Goal: Check status: Check status

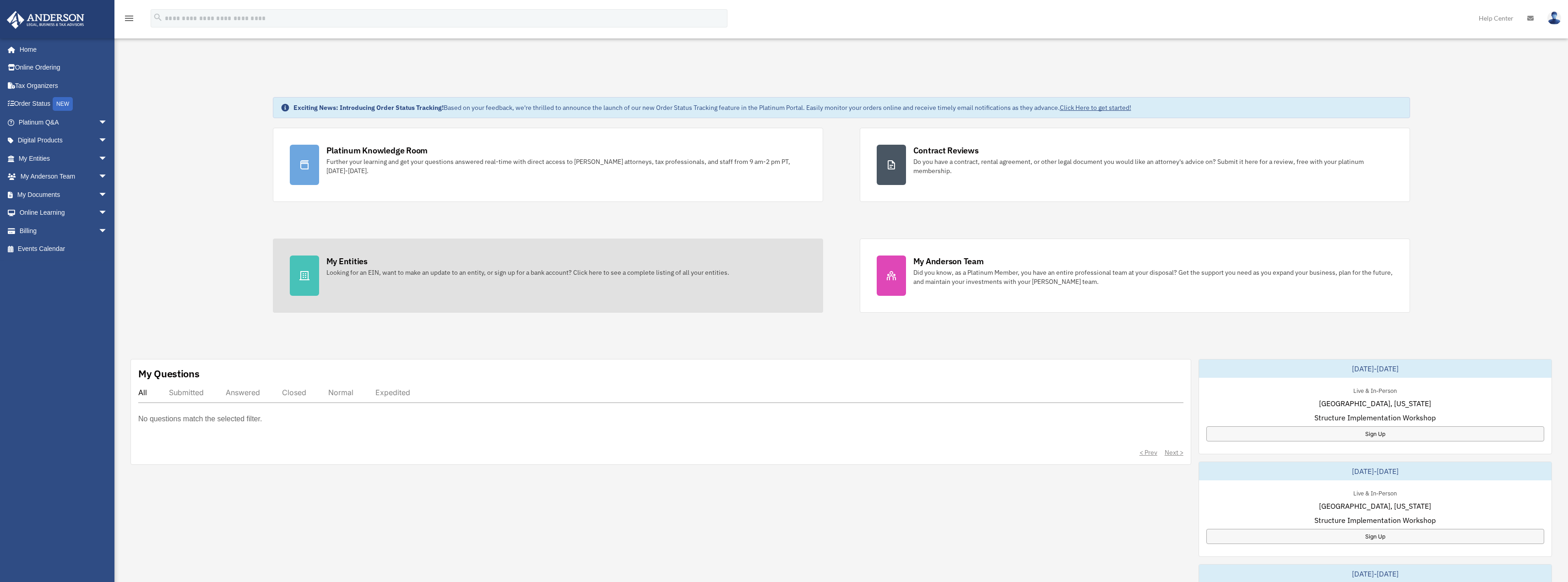
click at [411, 272] on div "Looking for an EIN, want to make an update to an entity, or sign up for a bank …" at bounding box center [528, 272] width 403 height 9
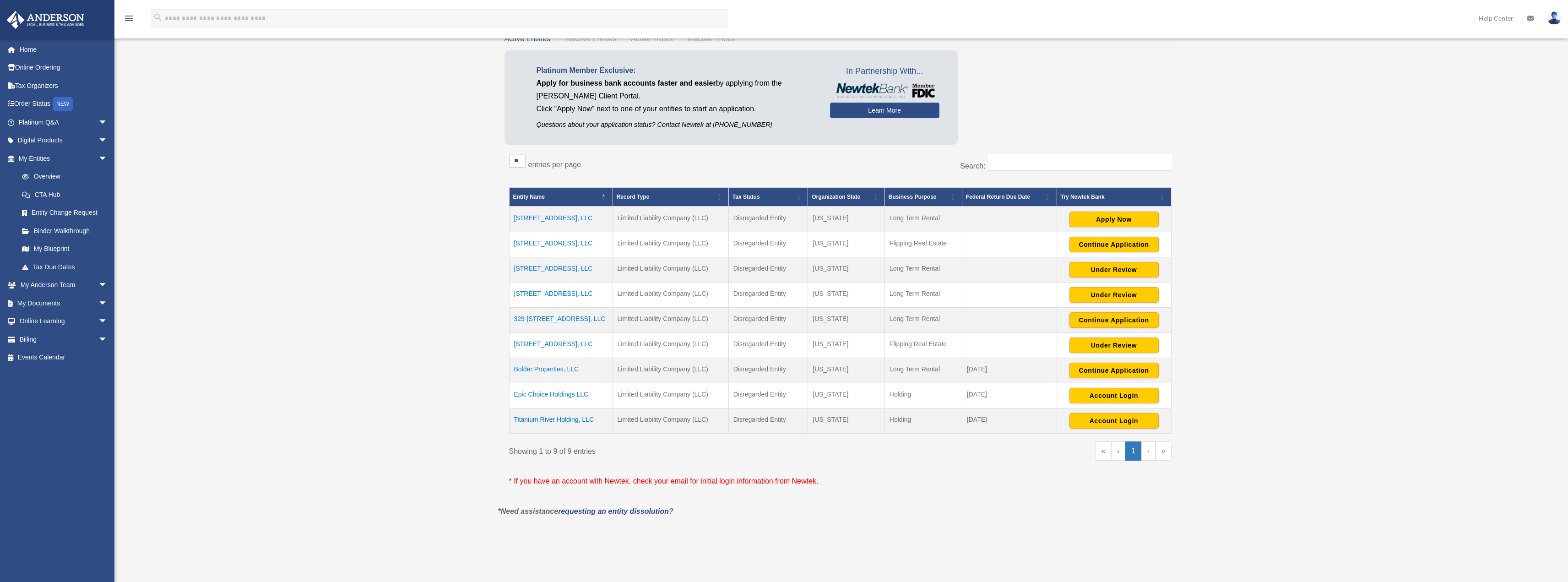
scroll to position [92, 0]
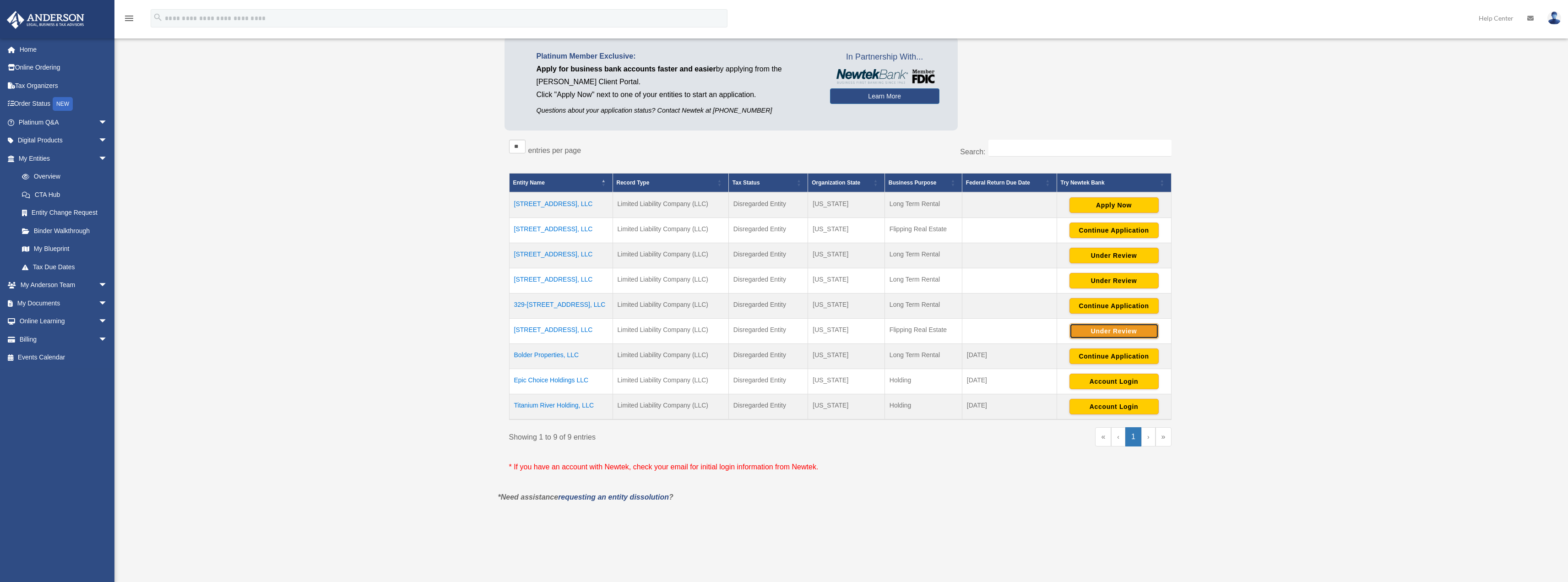
click at [1128, 330] on button "Under Review" at bounding box center [1114, 330] width 89 height 16
click at [1128, 380] on button "Account Login" at bounding box center [1114, 381] width 89 height 16
click at [1319, 106] on div "Overview [EMAIL_ADDRESS][DOMAIN_NAME] Sign Out [EMAIL_ADDRESS][DOMAIN_NAME] Hom…" at bounding box center [784, 249] width 1568 height 556
